Goal: Task Accomplishment & Management: Manage account settings

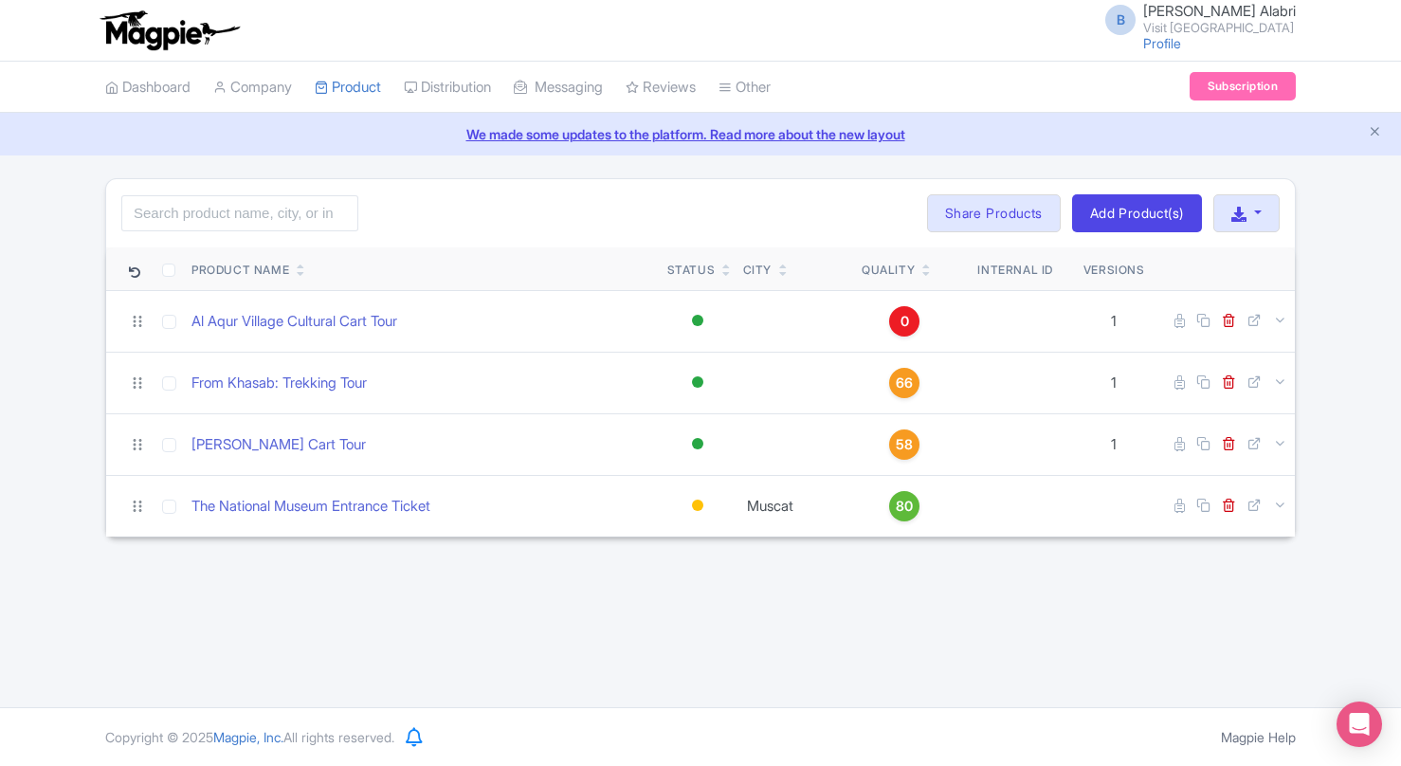
click at [687, 608] on div "B Barakat Alabri Visit Oman Profile Users Settings Sign out Dashboard Company P…" at bounding box center [700, 353] width 1401 height 707
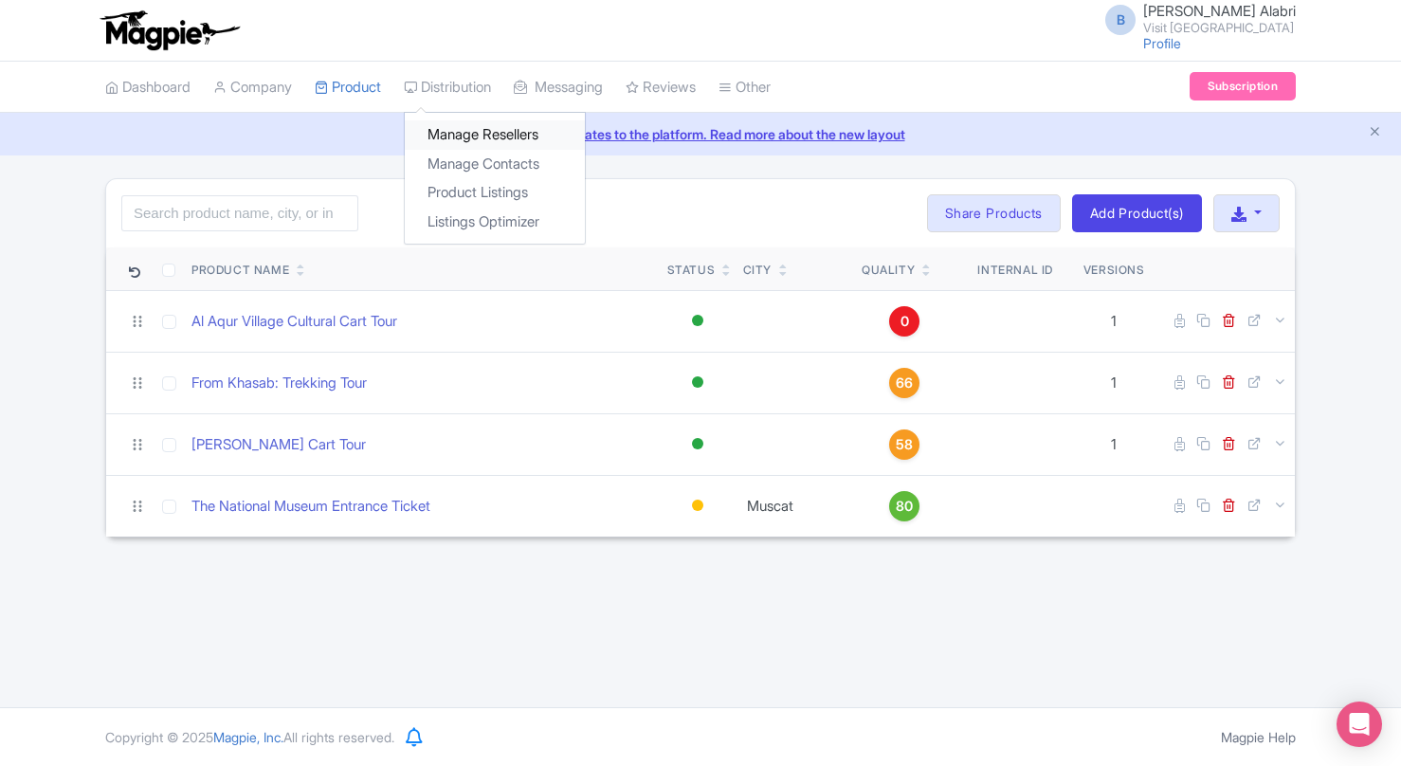
click at [508, 133] on link "Manage Resellers" at bounding box center [495, 134] width 180 height 29
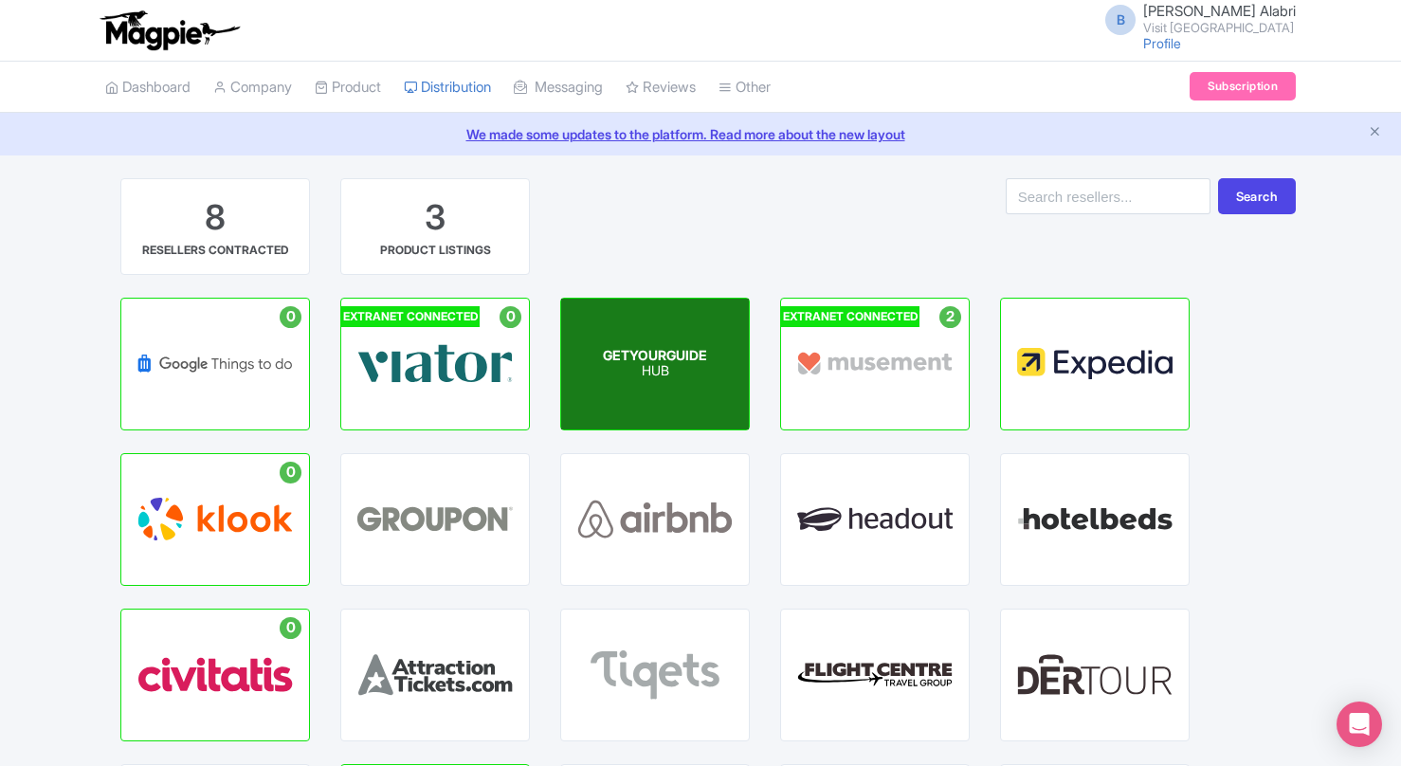
click at [643, 347] on span "GETYOURGUIDE" at bounding box center [655, 355] width 104 height 16
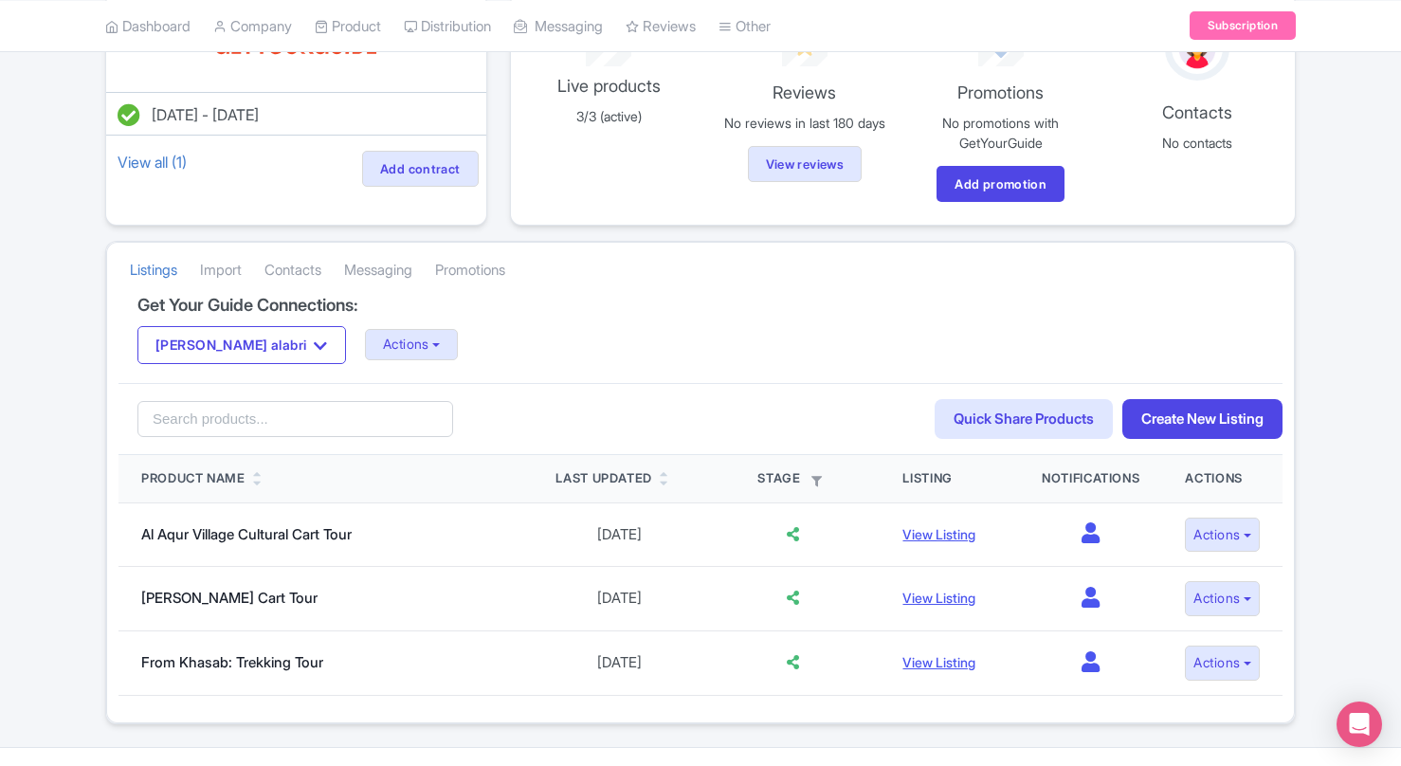
scroll to position [217, 0]
